Goal: Task Accomplishment & Management: Complete application form

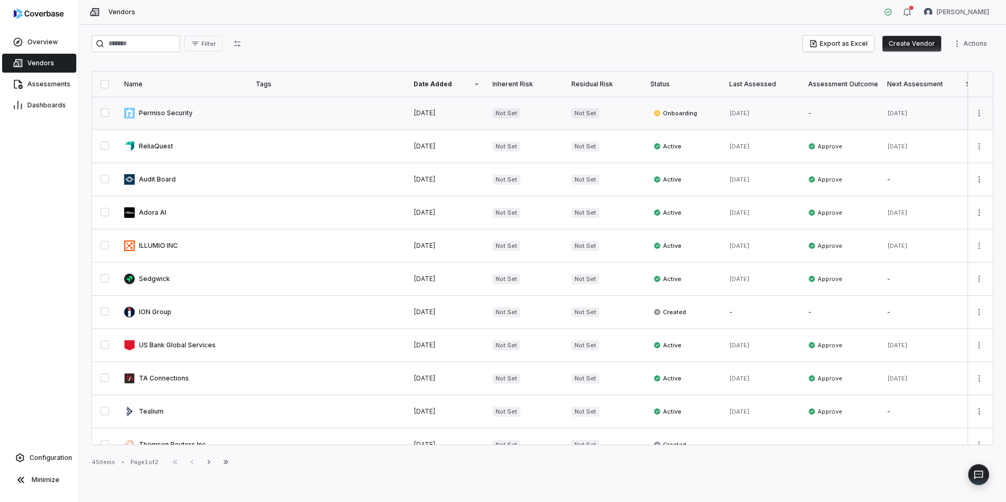
click at [158, 109] on link at bounding box center [184, 113] width 132 height 33
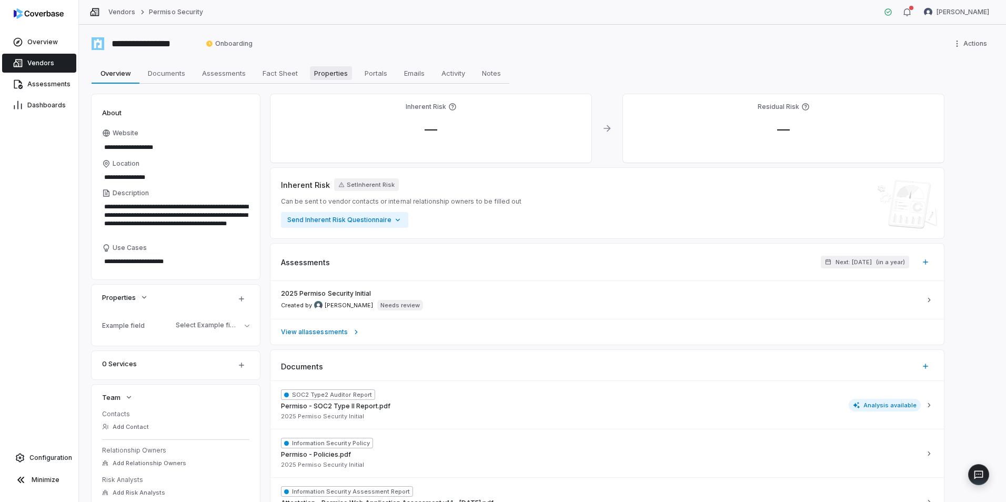
click at [324, 73] on span "Properties" at bounding box center [331, 73] width 42 height 14
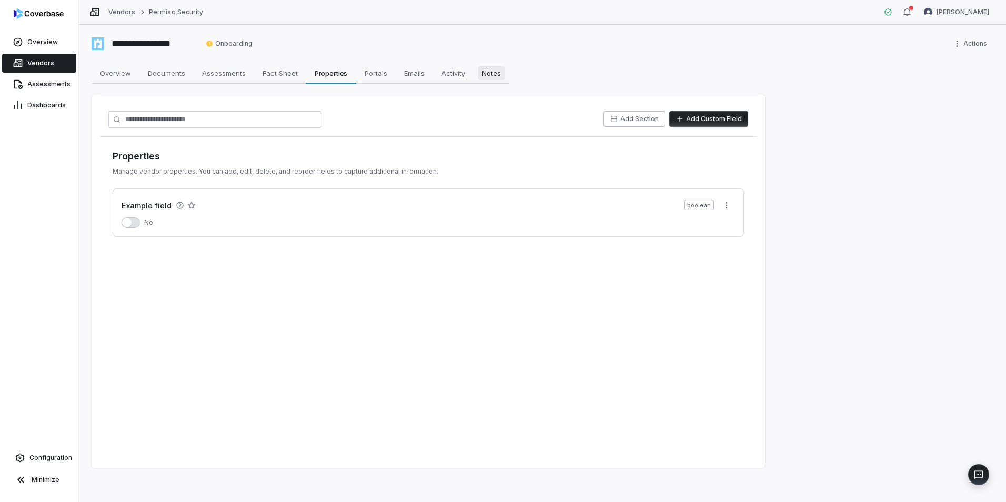
click at [492, 75] on span "Notes" at bounding box center [491, 73] width 27 height 14
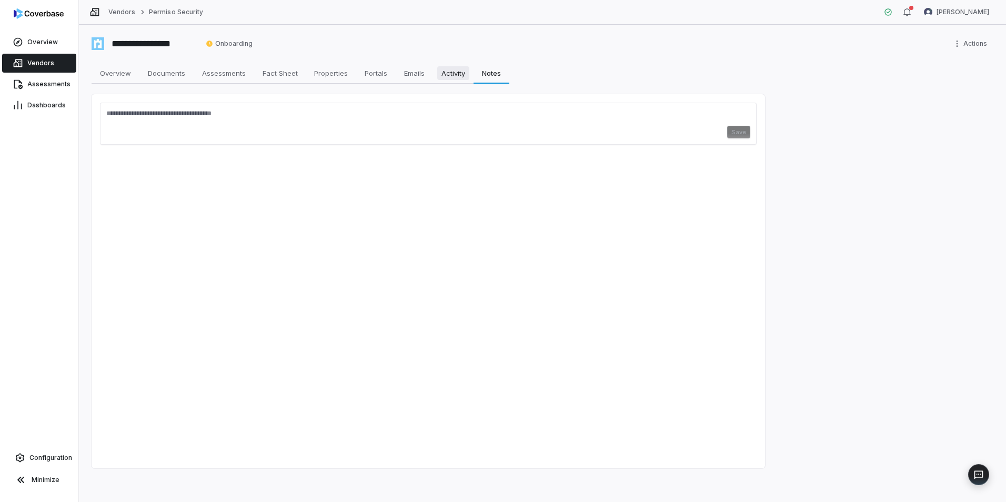
click at [457, 75] on span "Activity" at bounding box center [453, 73] width 32 height 14
click at [416, 75] on span "Emails" at bounding box center [414, 73] width 29 height 14
click at [366, 74] on span "Portals" at bounding box center [376, 73] width 31 height 14
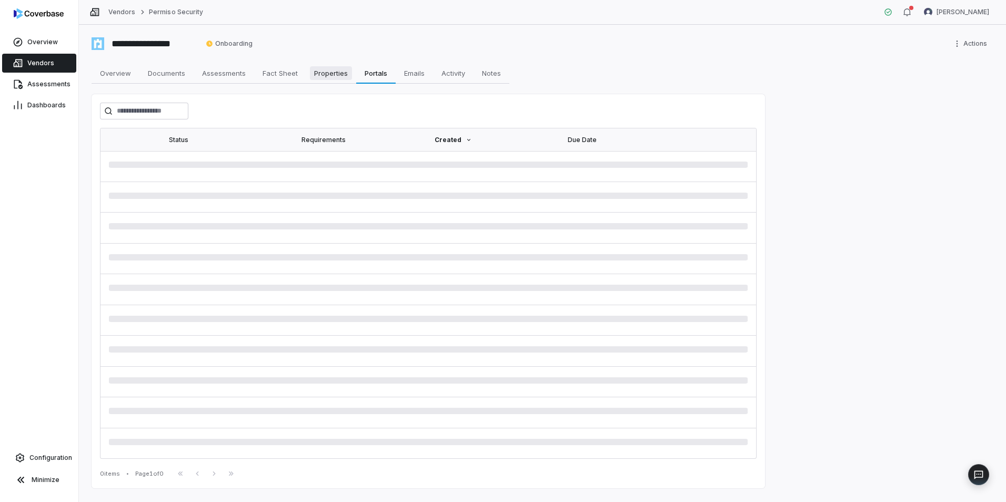
click at [331, 75] on span "Properties" at bounding box center [331, 73] width 42 height 14
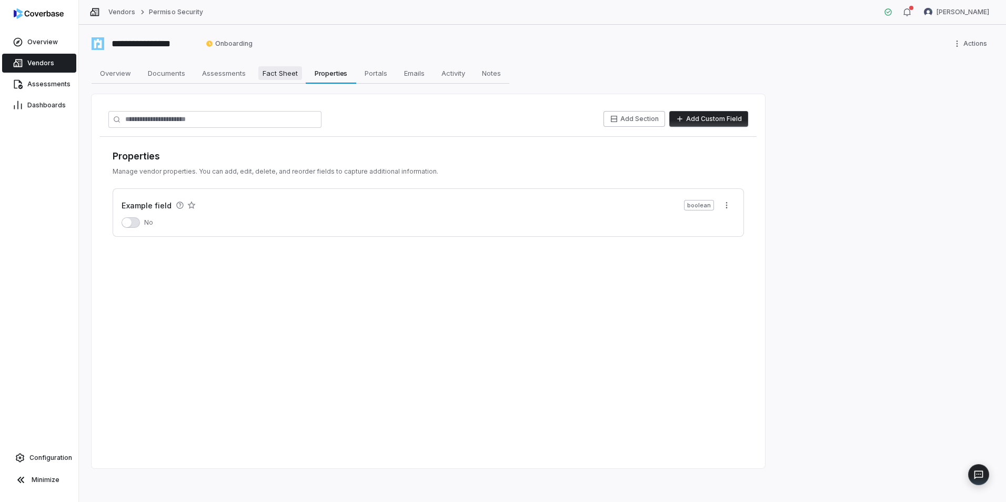
click at [276, 74] on span "Fact Sheet" at bounding box center [280, 73] width 44 height 14
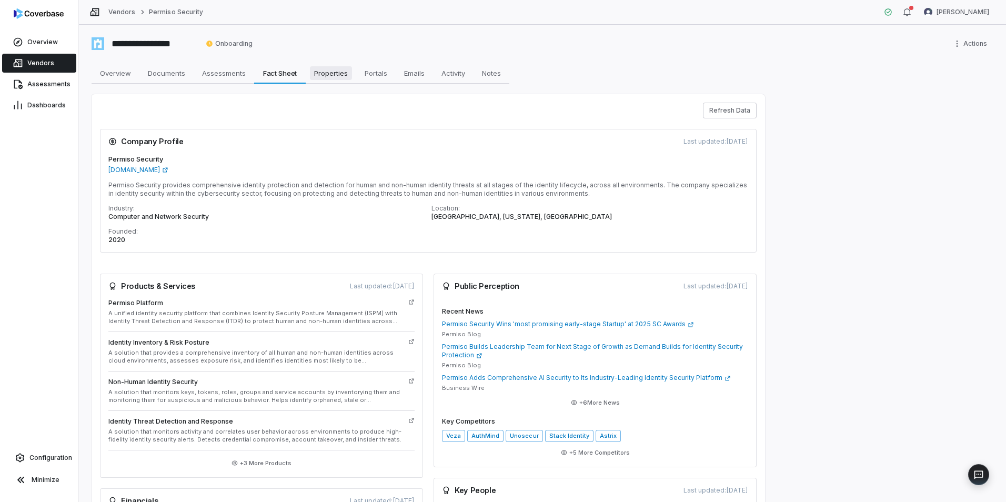
click at [318, 71] on span "Properties" at bounding box center [331, 73] width 42 height 14
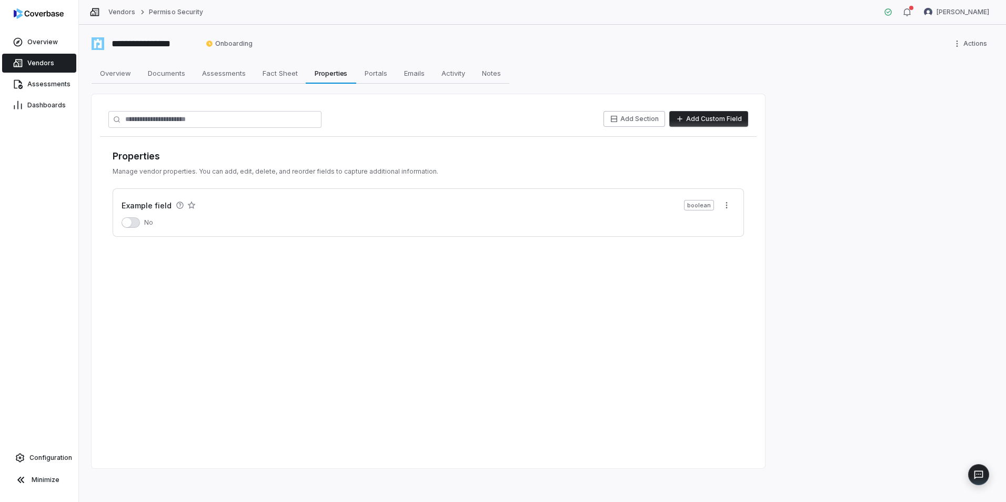
click at [715, 123] on button "Add Custom Field" at bounding box center [709, 119] width 79 height 16
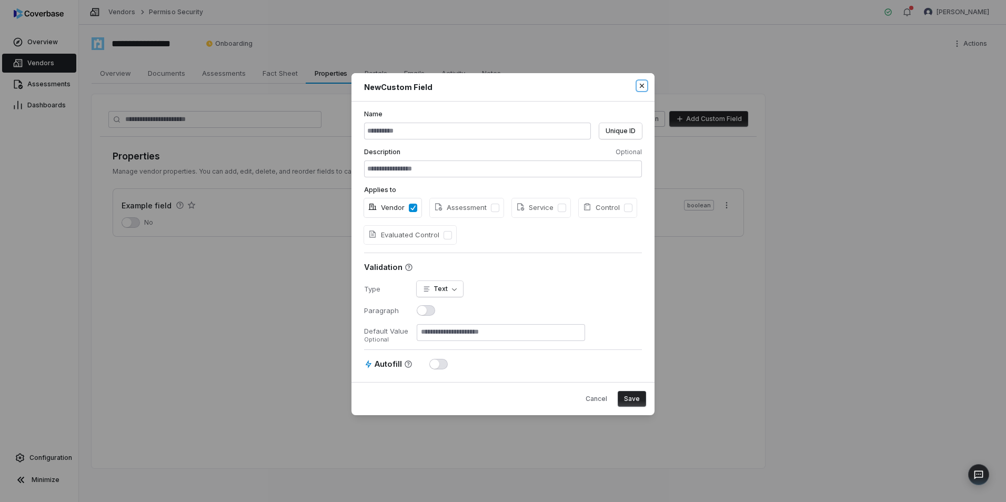
click at [643, 86] on icon "button" at bounding box center [642, 86] width 4 height 4
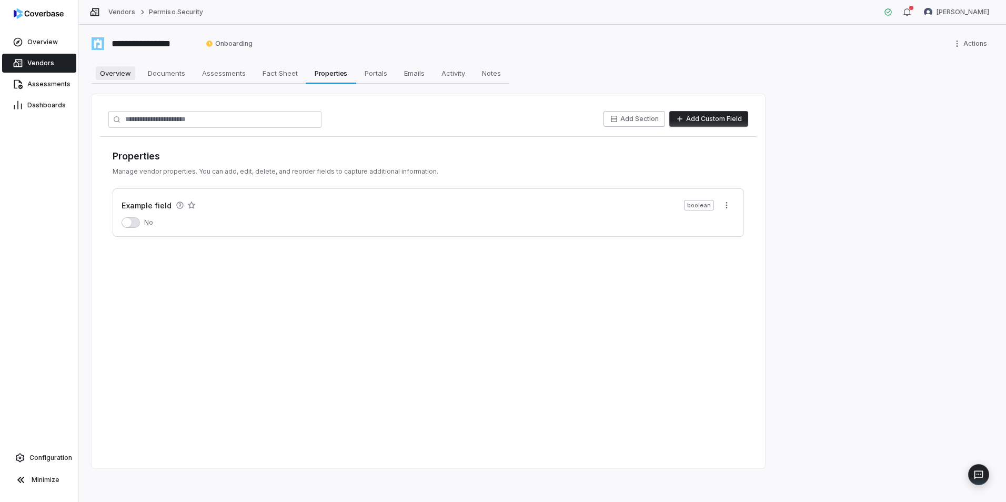
click at [117, 74] on span "Overview" at bounding box center [115, 73] width 39 height 14
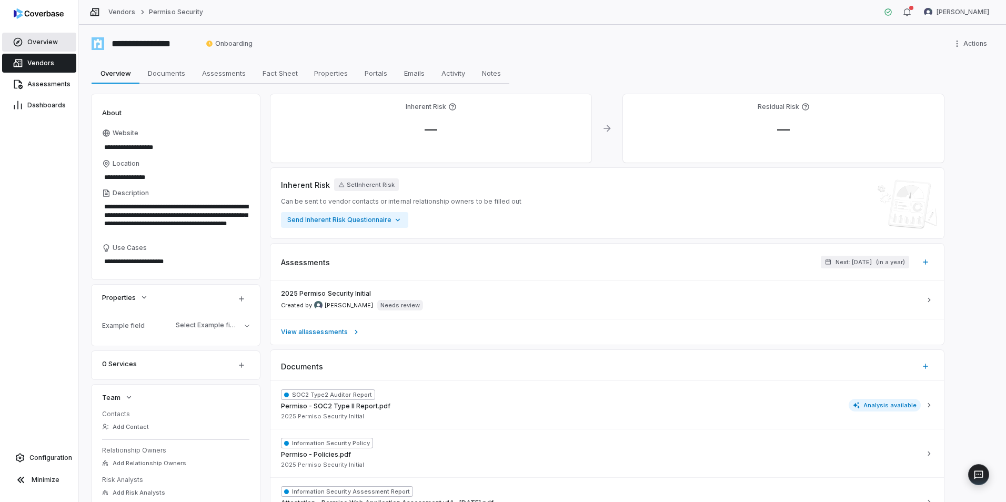
click at [35, 36] on link "Overview" at bounding box center [39, 42] width 74 height 19
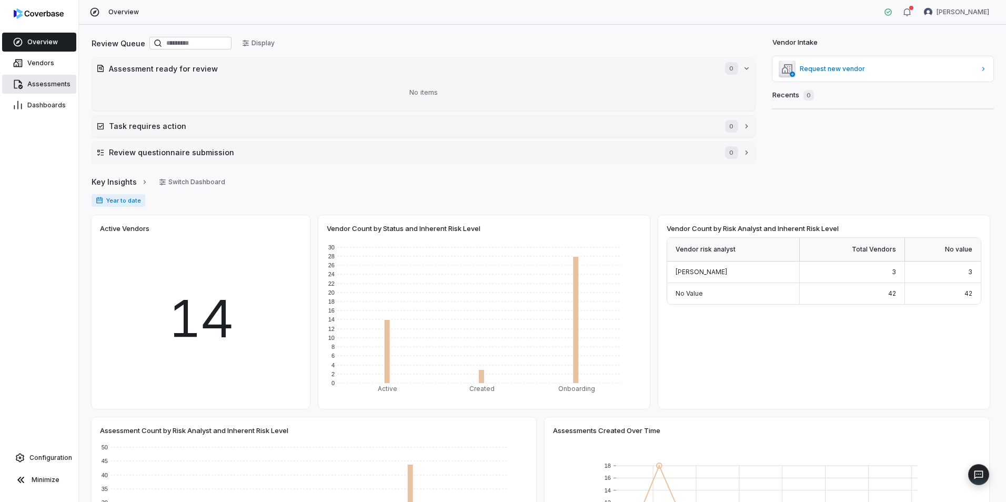
click at [47, 85] on span "Assessments" at bounding box center [48, 84] width 43 height 8
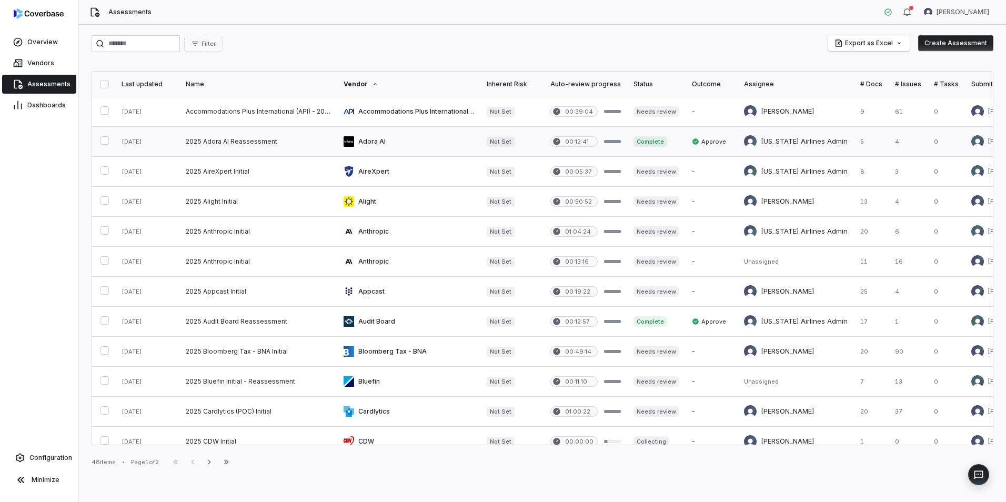
click at [444, 136] on link at bounding box center [408, 141] width 143 height 29
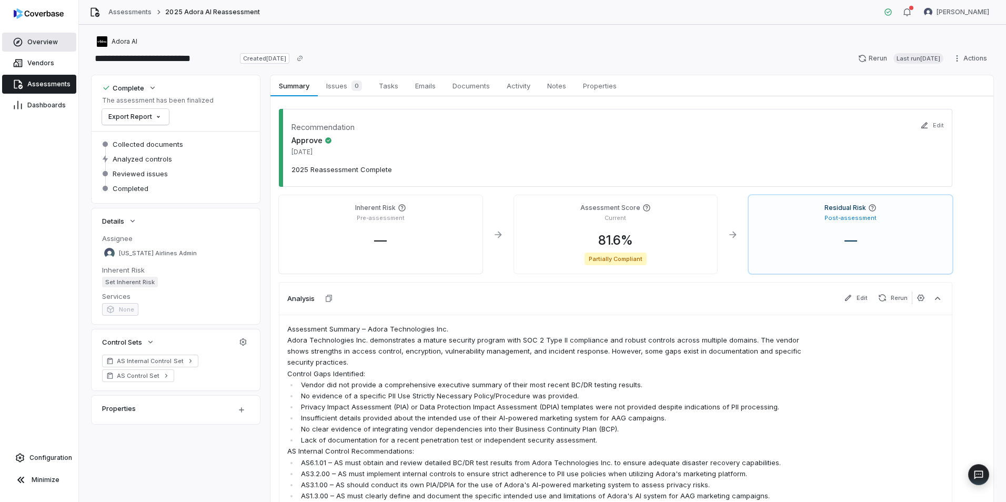
click at [29, 34] on link "Overview" at bounding box center [39, 42] width 74 height 19
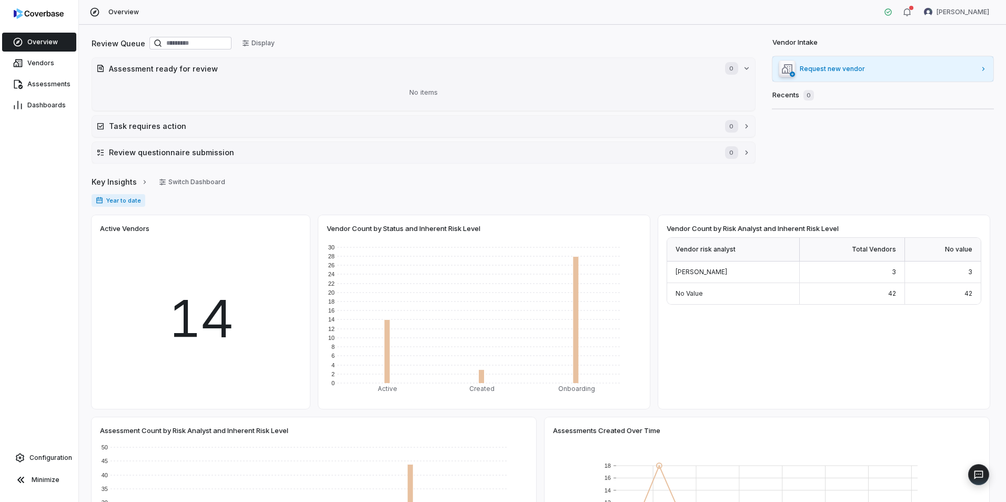
click at [872, 67] on span "Request new vendor" at bounding box center [888, 69] width 176 height 8
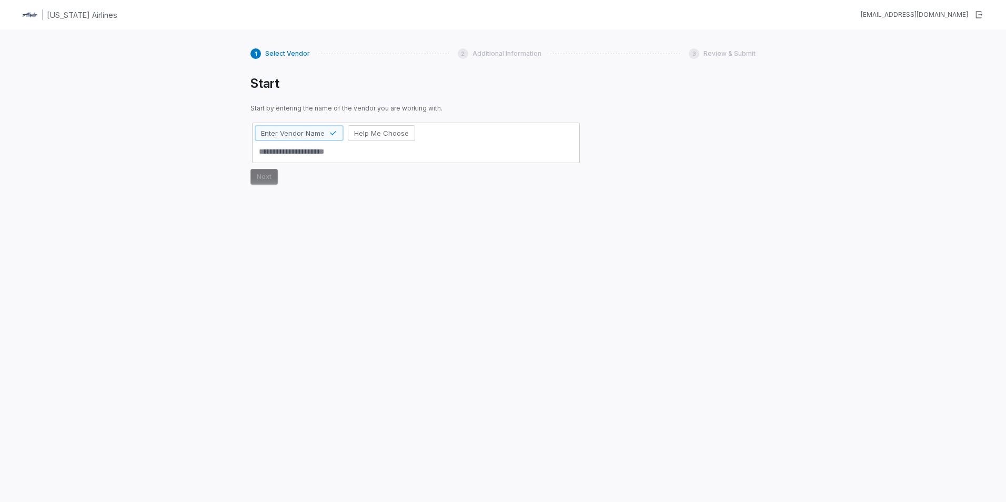
click at [324, 157] on textarea at bounding box center [416, 151] width 323 height 17
click at [375, 137] on span "Help Me Choose" at bounding box center [381, 132] width 55 height 9
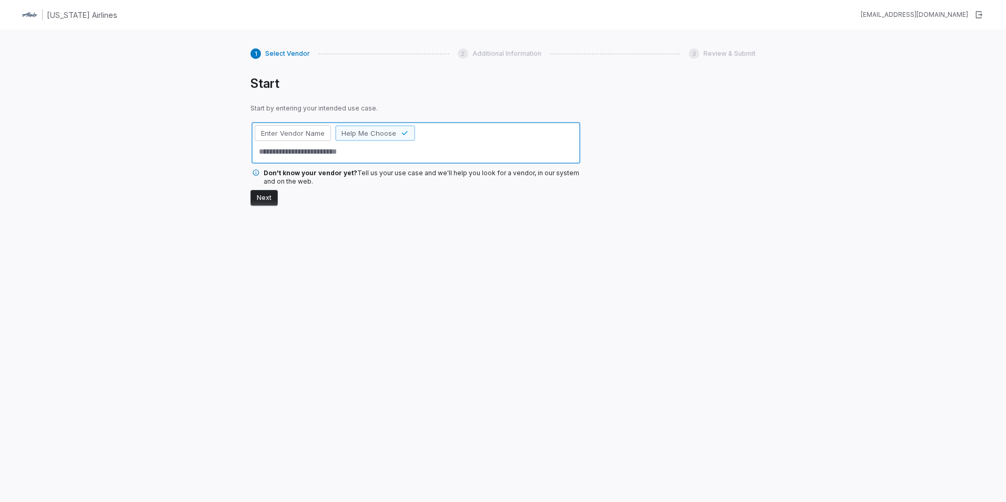
click at [332, 153] on textarea at bounding box center [416, 151] width 323 height 17
click at [288, 53] on span "Select Vendor" at bounding box center [287, 53] width 45 height 8
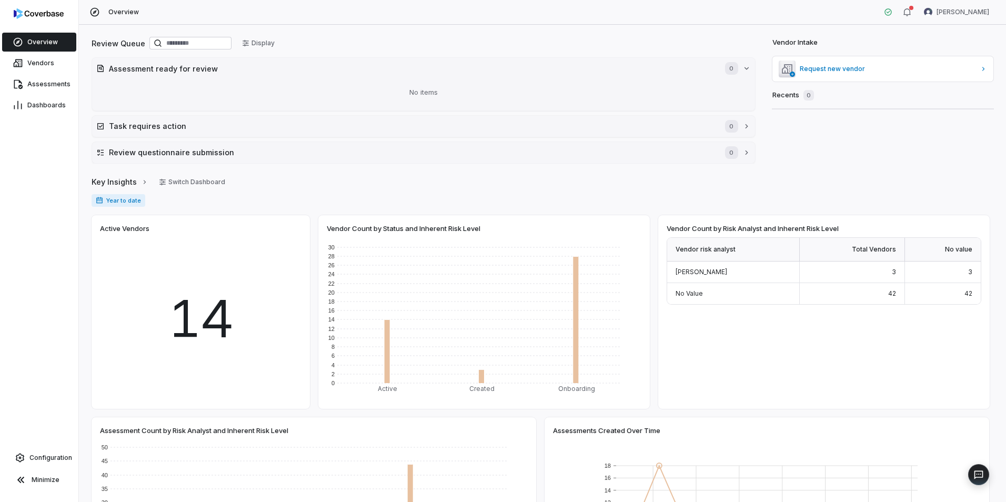
click at [31, 48] on link "Overview" at bounding box center [39, 42] width 74 height 19
click at [873, 68] on span "Request new vendor" at bounding box center [888, 69] width 176 height 8
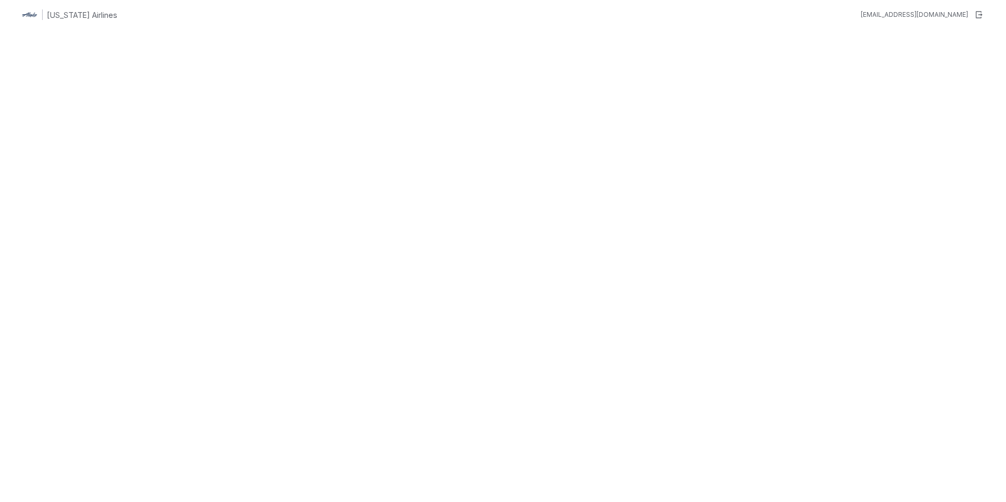
type textarea "*"
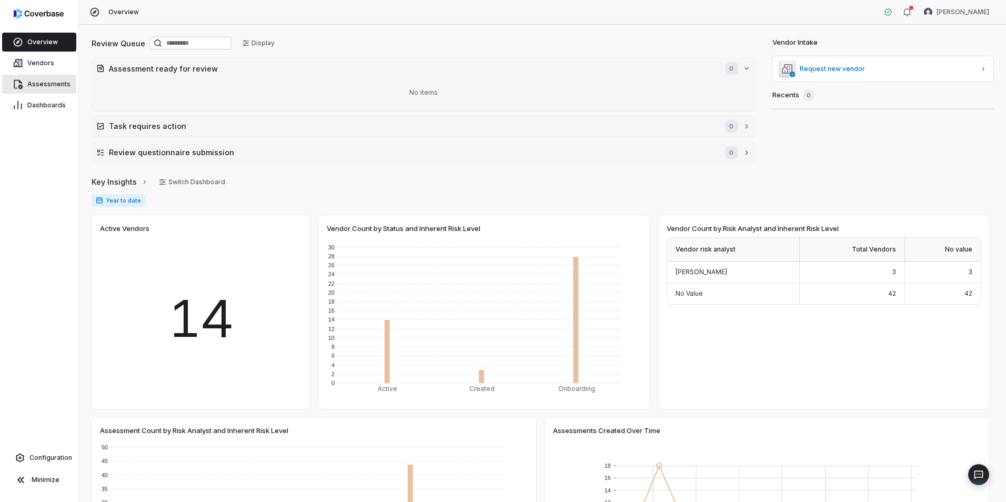
click at [32, 88] on span "Assessments" at bounding box center [48, 84] width 43 height 8
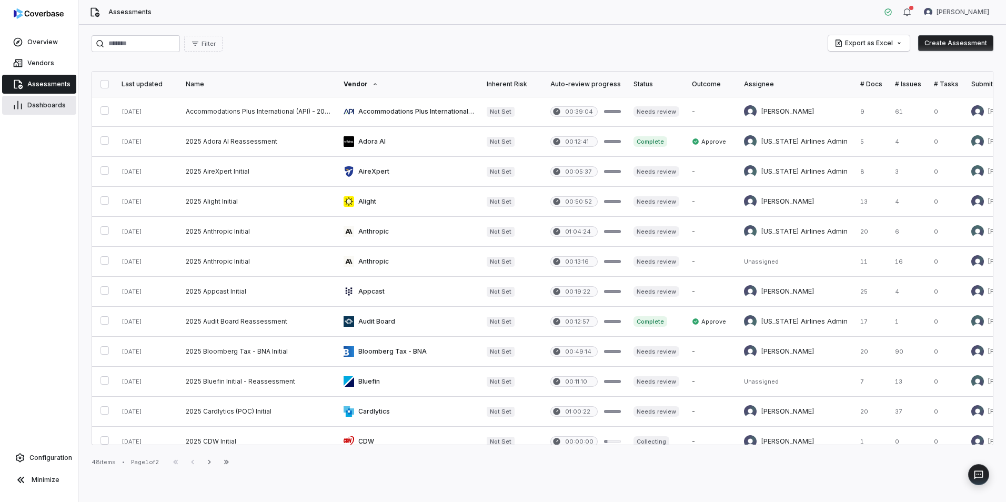
click at [41, 106] on span "Dashboards" at bounding box center [46, 105] width 38 height 8
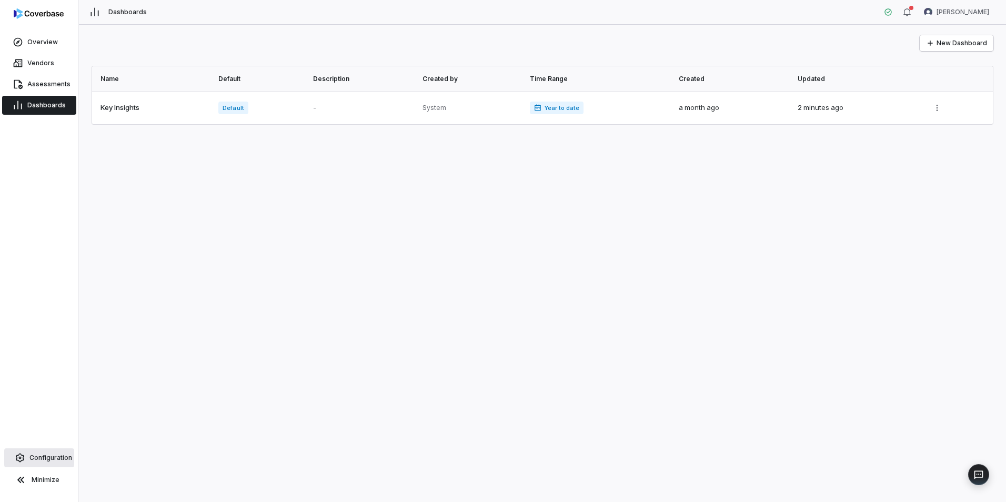
click at [48, 461] on span "Configuration" at bounding box center [50, 458] width 43 height 8
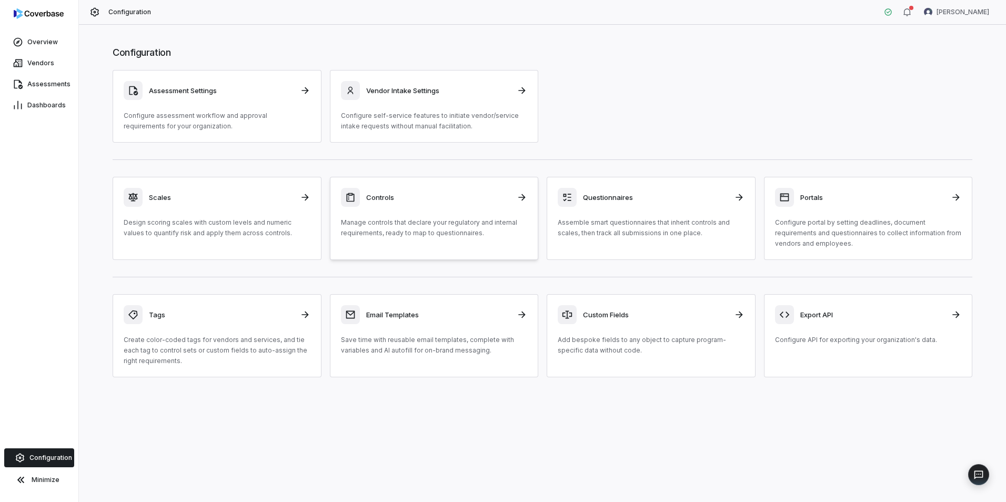
click at [522, 199] on icon at bounding box center [522, 197] width 11 height 11
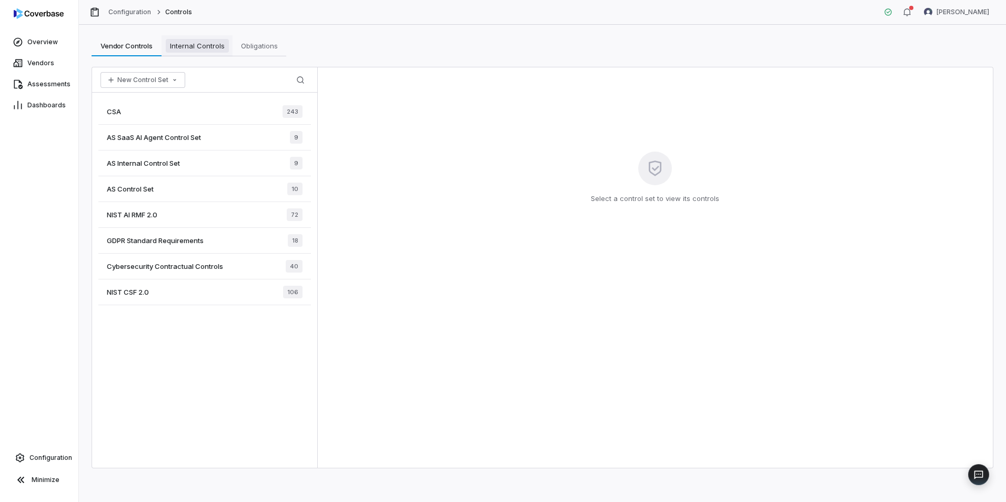
click at [203, 47] on span "Internal Controls" at bounding box center [197, 46] width 63 height 14
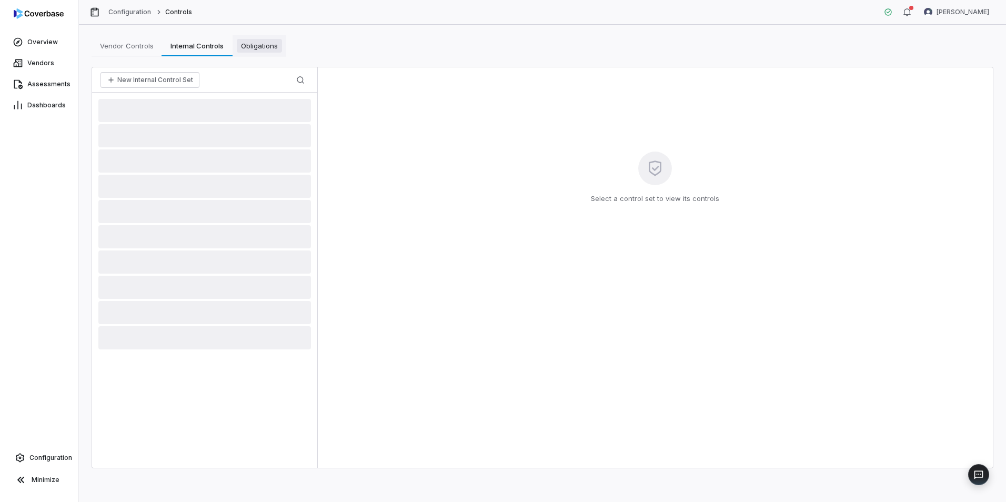
click at [271, 48] on span "Obligations" at bounding box center [259, 46] width 45 height 14
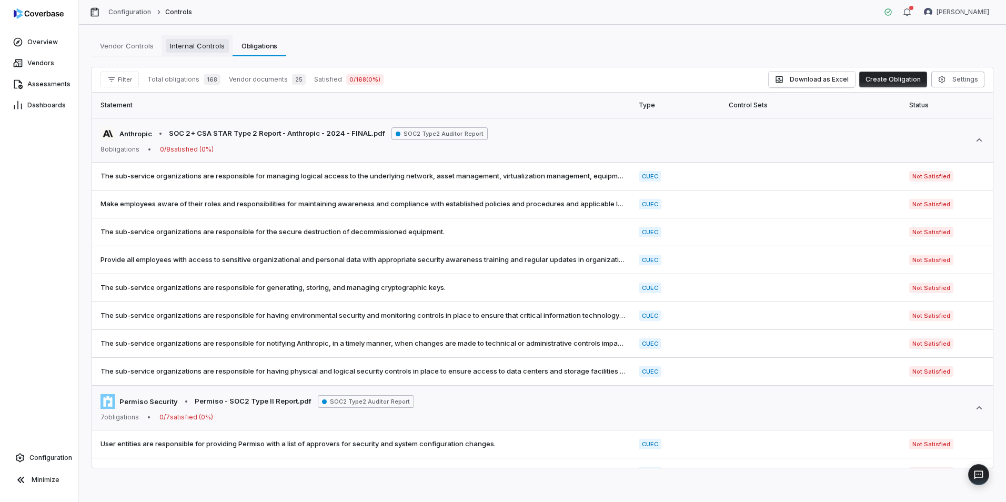
click at [210, 49] on span "Internal Controls" at bounding box center [197, 46] width 63 height 14
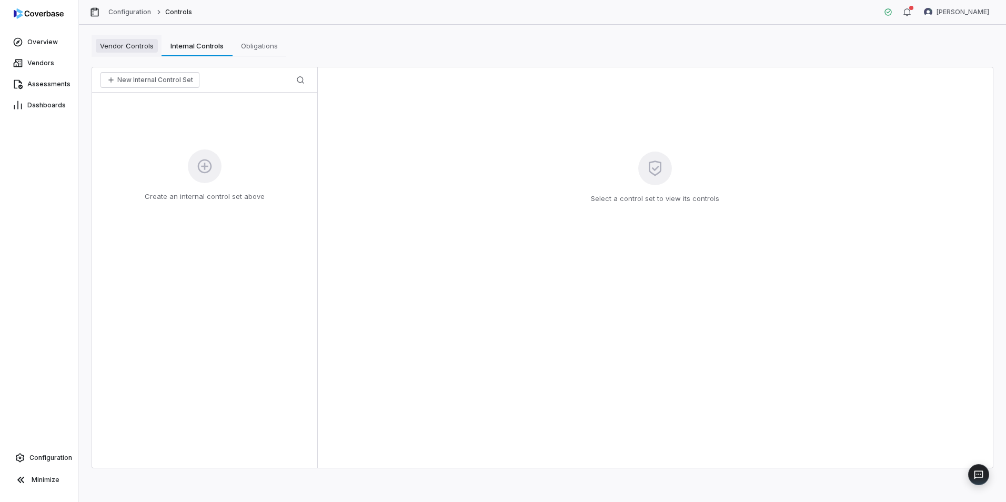
click at [139, 51] on span "Vendor Controls" at bounding box center [127, 46] width 62 height 14
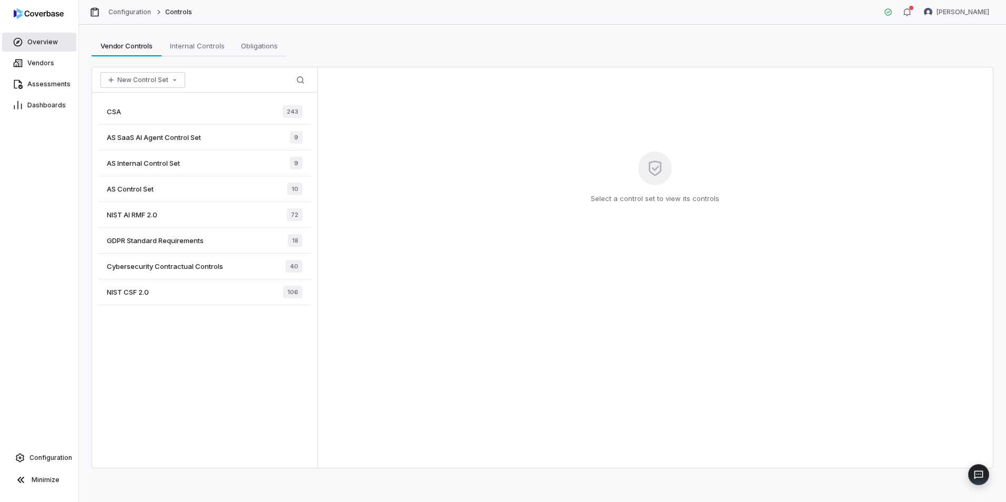
click at [44, 45] on span "Overview" at bounding box center [42, 42] width 31 height 8
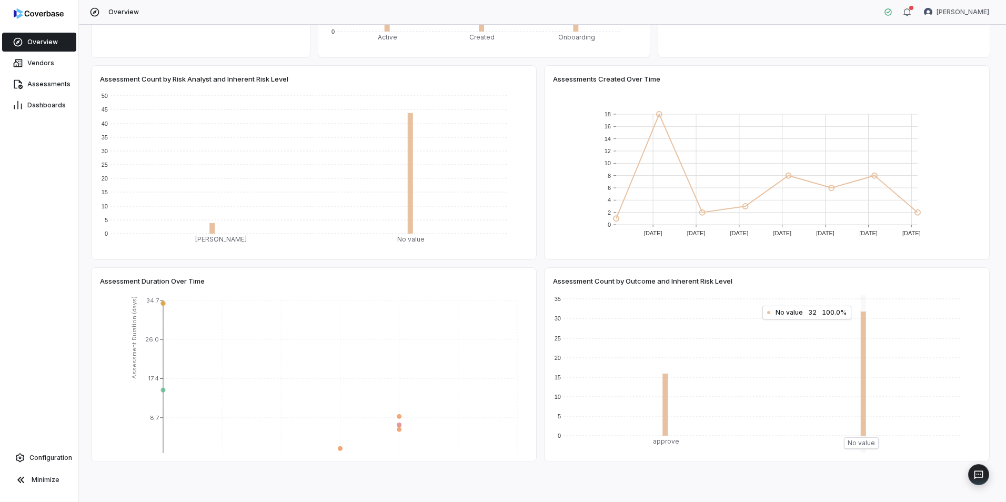
scroll to position [353, 0]
